Goal: Task Accomplishment & Management: Use online tool/utility

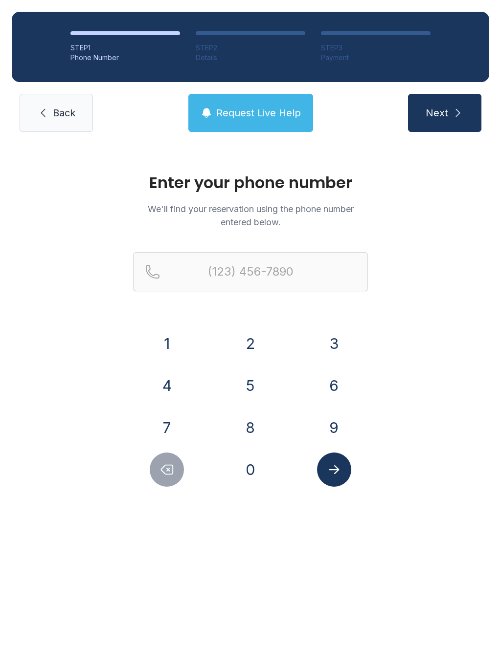
click at [68, 121] on link "Back" at bounding box center [56, 113] width 73 height 38
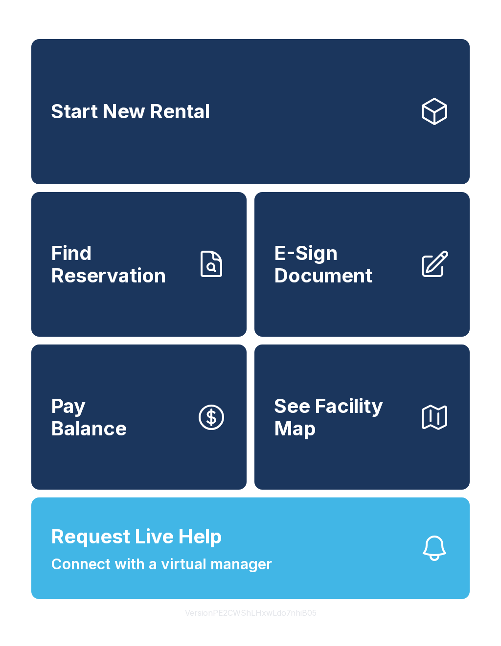
click at [145, 114] on span "Start New Rental" at bounding box center [130, 111] width 159 height 22
click at [356, 21] on div "Start New Rental Find Reservation E-Sign Document Pay Balance See Facility Map …" at bounding box center [250, 323] width 501 height 646
click at [356, 256] on span "E-Sign Document" at bounding box center [342, 264] width 137 height 44
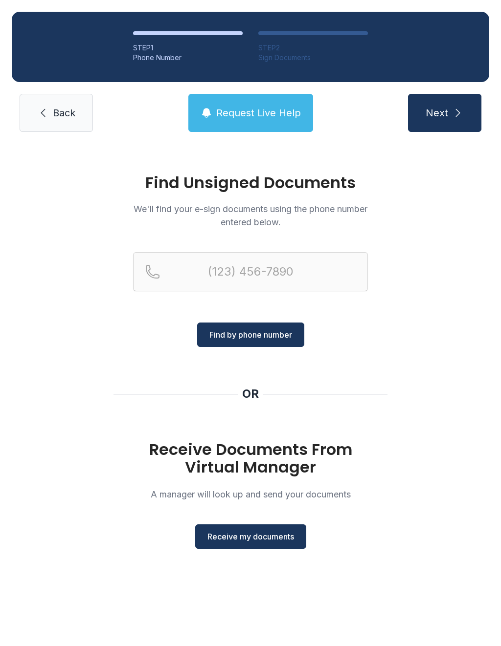
click at [248, 531] on span "Receive my documents" at bounding box center [250, 537] width 87 height 12
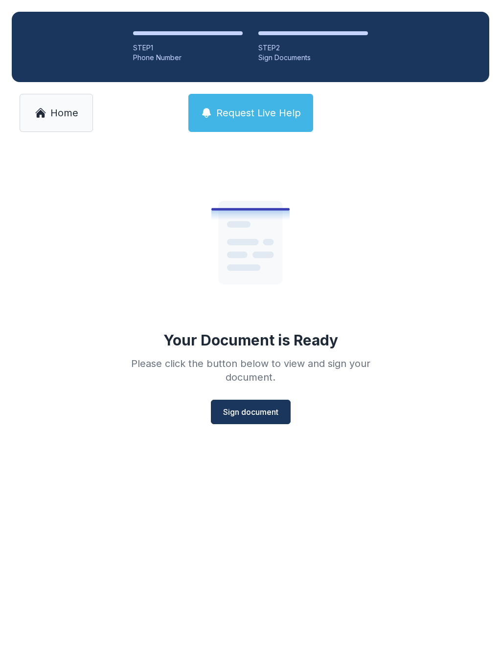
click at [258, 409] on span "Sign document" at bounding box center [250, 412] width 55 height 12
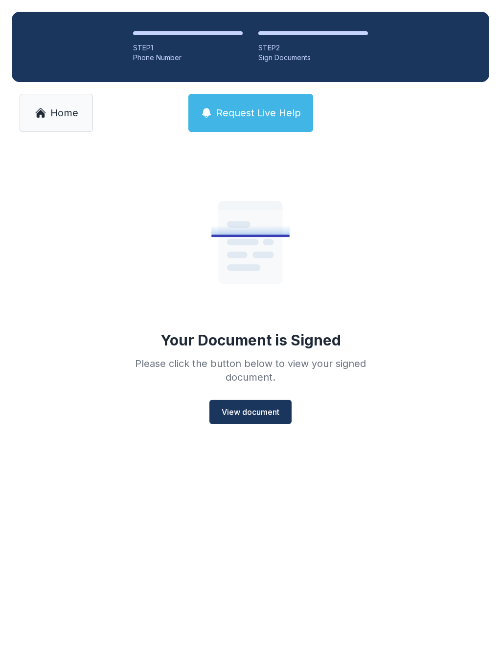
click at [320, 518] on main "Your Document is Signed Please click the button below to view your signed docum…" at bounding box center [250, 395] width 501 height 502
click at [223, 527] on main "Your Document is Signed Please click the button below to view your signed docum…" at bounding box center [250, 395] width 501 height 502
click at [191, 523] on main "Your Document is Signed Please click the button below to view your signed docum…" at bounding box center [250, 395] width 501 height 502
click at [250, 575] on main "Your Document is Signed Please click the button below to view your signed docum…" at bounding box center [250, 395] width 501 height 502
click at [252, 406] on span "View document" at bounding box center [250, 412] width 58 height 12
